Goal: Contribute content: Add original content to the website for others to see

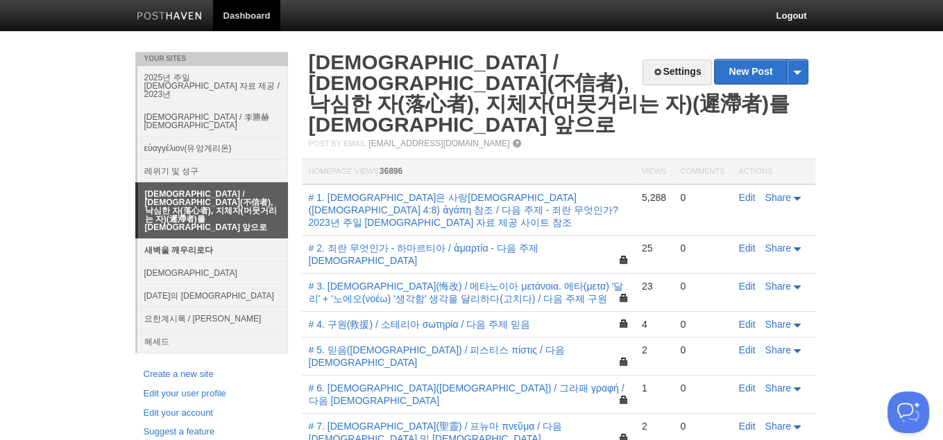
click at [194, 239] on link "새벽을 깨우리로다" at bounding box center [212, 250] width 151 height 23
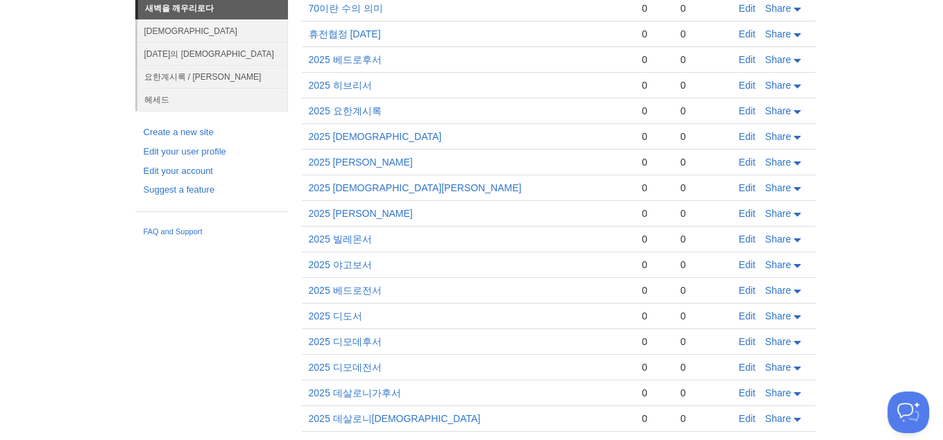
scroll to position [751, 0]
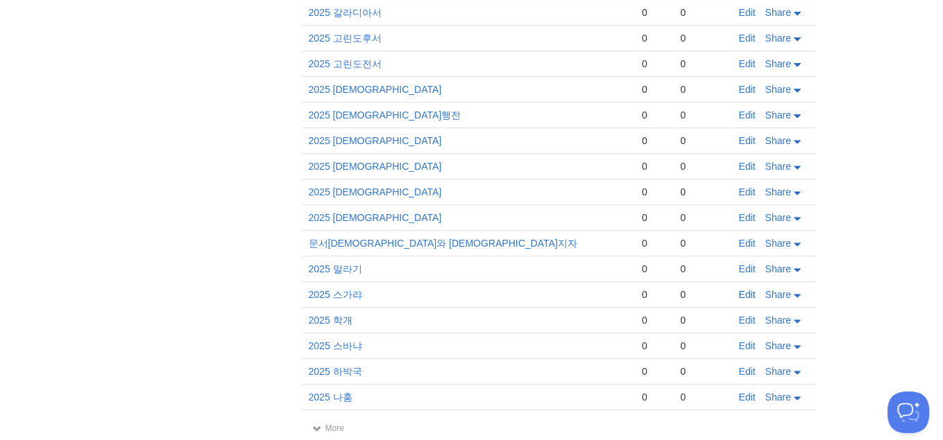
click at [739, 289] on link "Edit" at bounding box center [747, 294] width 17 height 11
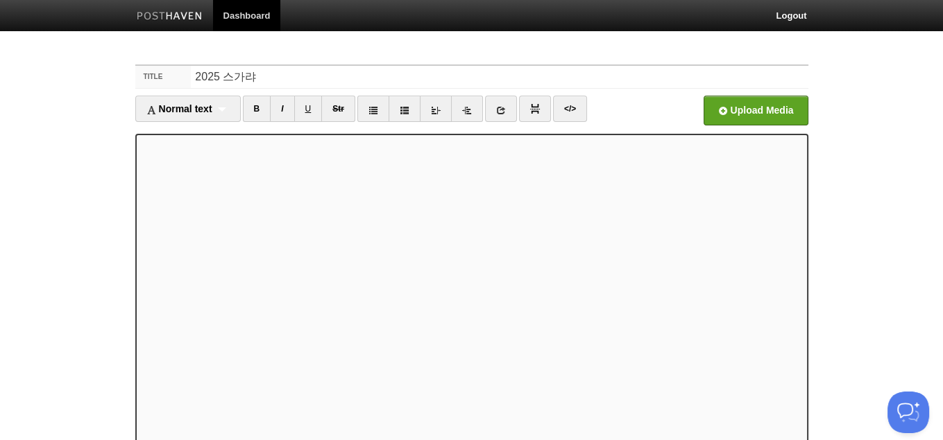
scroll to position [141, 0]
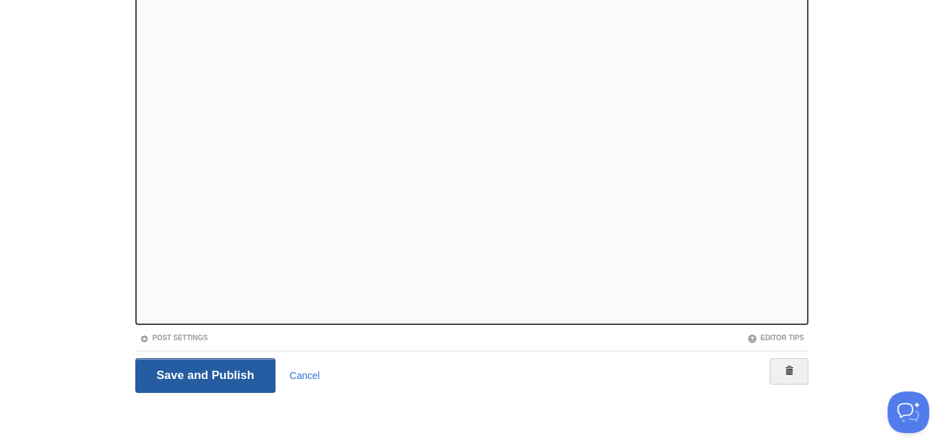
click at [169, 375] on input "Save and Publish" at bounding box center [205, 376] width 141 height 35
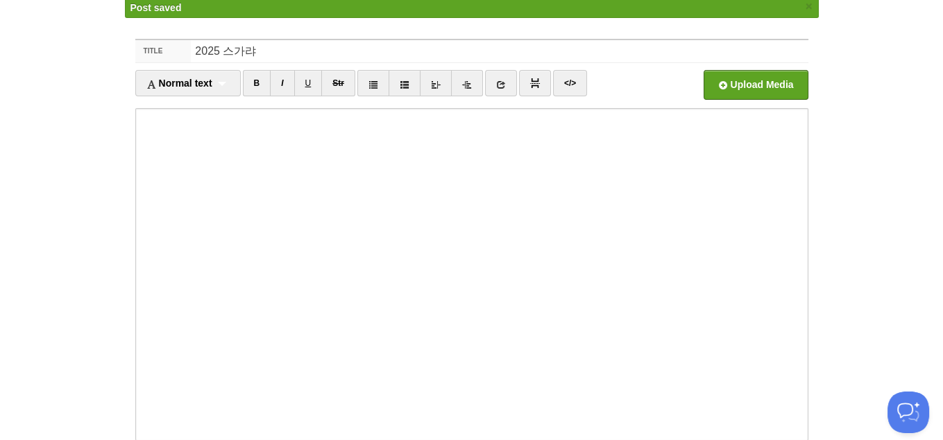
scroll to position [51, 0]
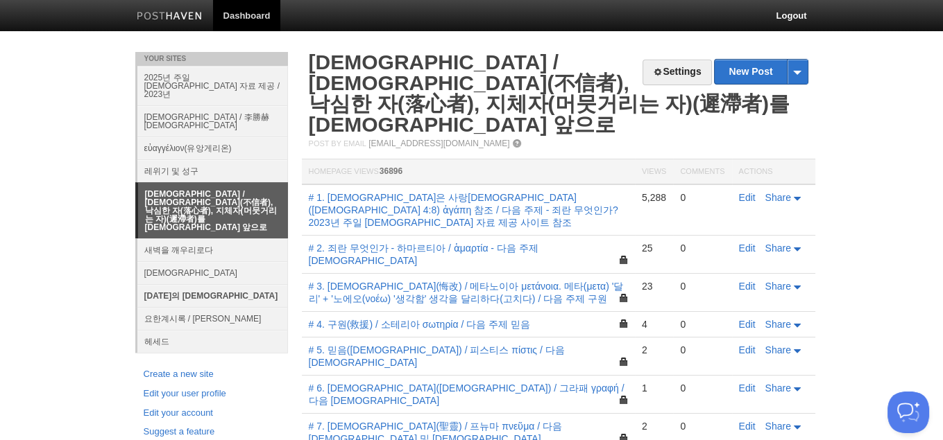
click at [169, 284] on link "[DATE]의 [DEMOGRAPHIC_DATA]" at bounding box center [212, 295] width 151 height 23
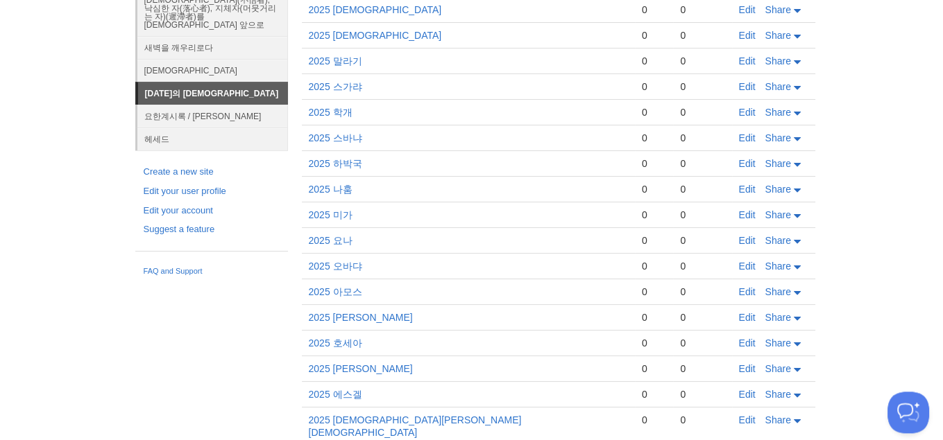
scroll to position [242, 0]
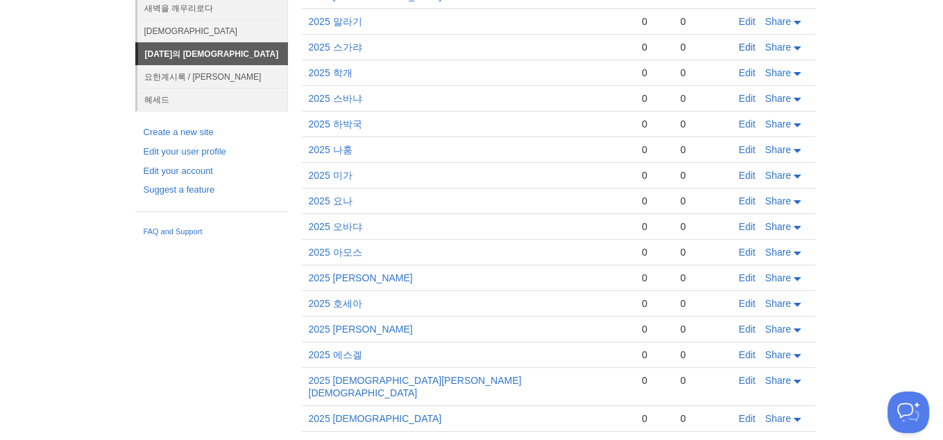
click at [745, 46] on link "Edit" at bounding box center [747, 47] width 17 height 11
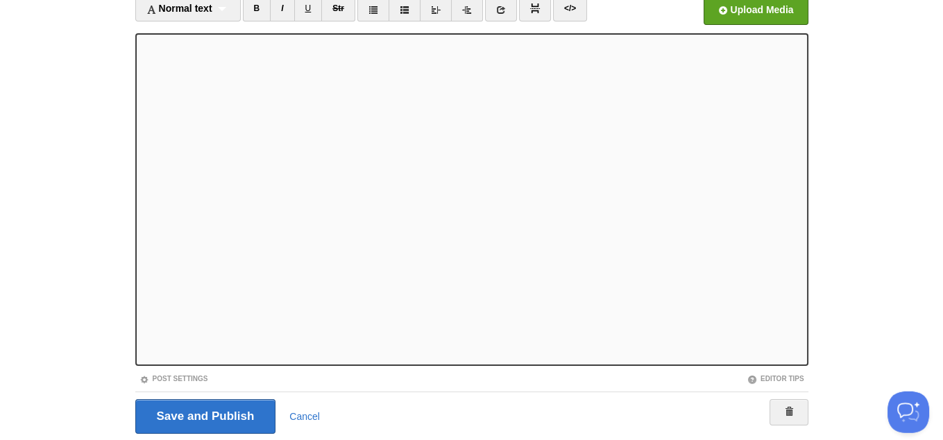
scroll to position [106, 0]
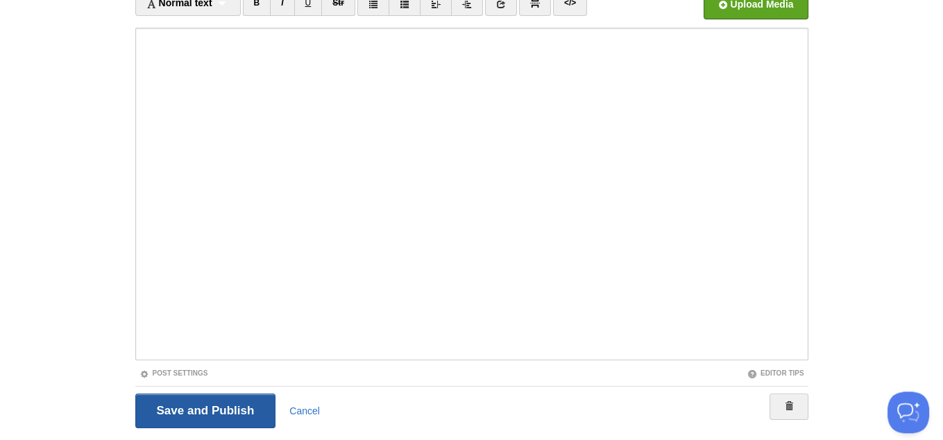
click at [164, 415] on input "Save and Publish" at bounding box center [205, 411] width 141 height 35
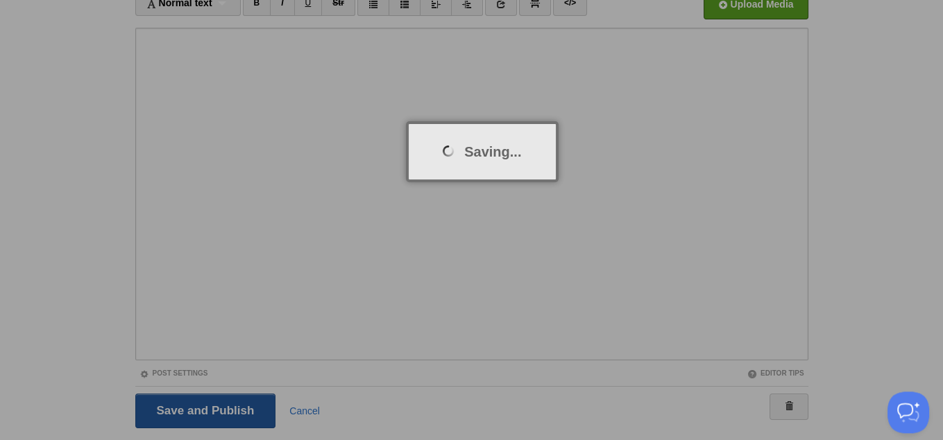
scroll to position [51, 0]
